Goal: Check status: Verify the current state of an ongoing process or item

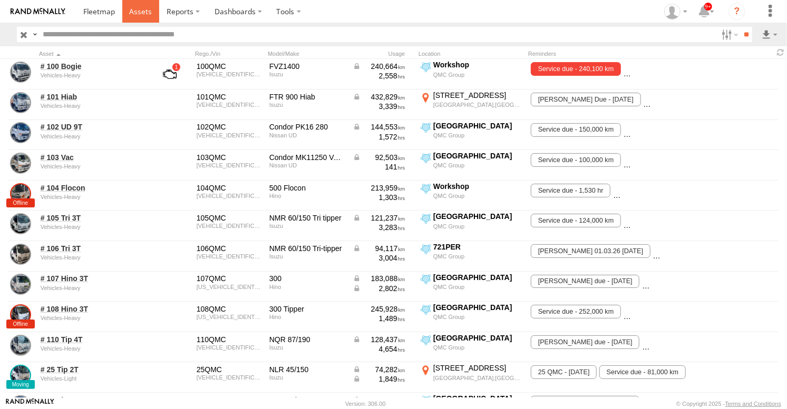
click at [142, 9] on span at bounding box center [140, 11] width 23 height 10
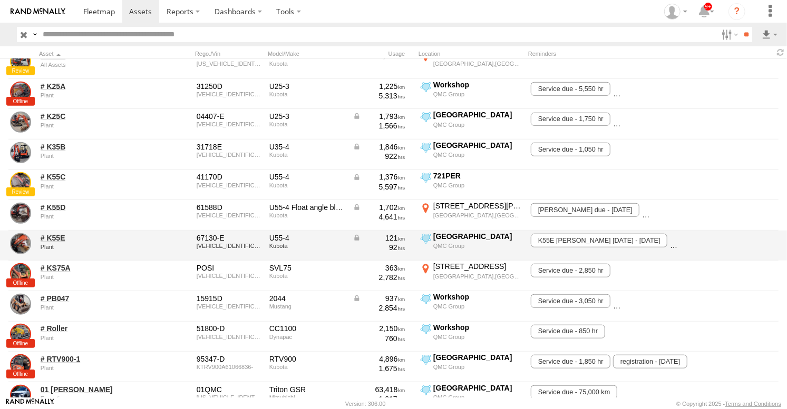
scroll to position [468, 0]
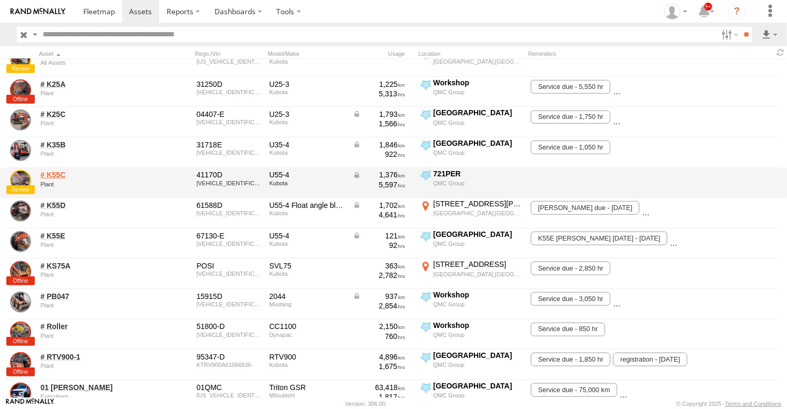
click at [52, 171] on link "# K55C" at bounding box center [92, 174] width 102 height 9
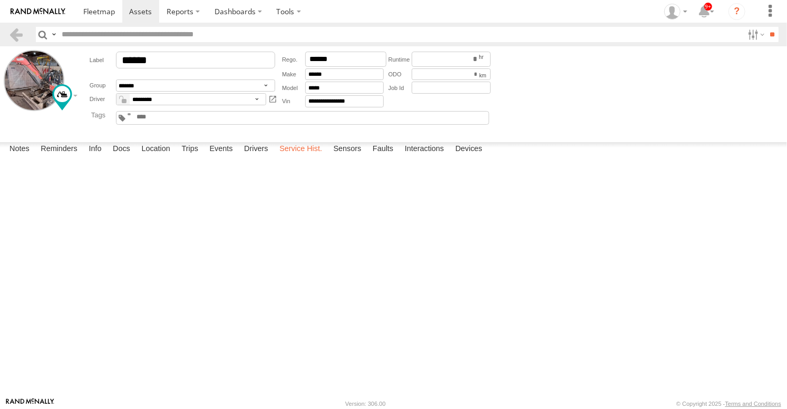
click at [293, 157] on label "Service Hist." at bounding box center [300, 149] width 53 height 15
click at [121, 157] on label "Docs" at bounding box center [121, 149] width 28 height 15
click at [0, 0] on link at bounding box center [0, 0] width 0 height 0
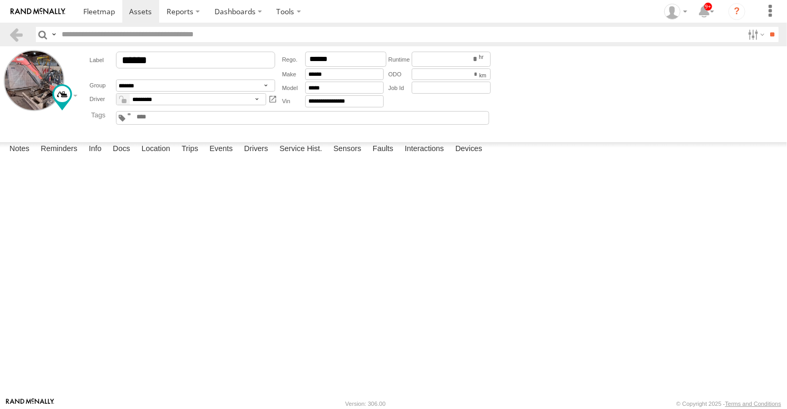
click at [0, 0] on link at bounding box center [0, 0] width 0 height 0
click at [143, 9] on span at bounding box center [140, 11] width 23 height 10
